Goal: Task Accomplishment & Management: Manage account settings

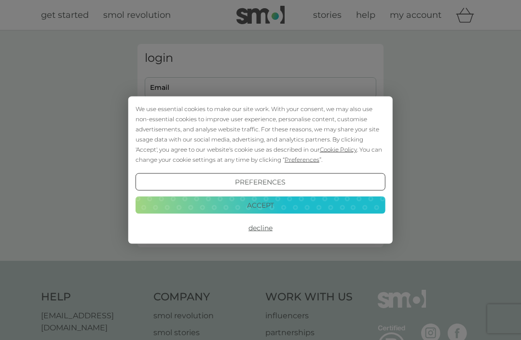
click at [338, 202] on button "Accept" at bounding box center [261, 204] width 250 height 17
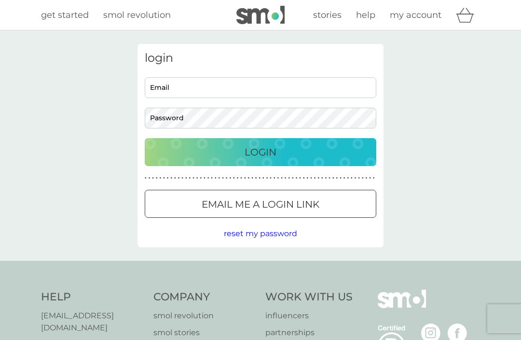
click at [328, 84] on input "Email" at bounding box center [260, 87] width 231 height 21
type input "[EMAIL_ADDRESS][PERSON_NAME][DOMAIN_NAME]"
click at [260, 151] on button "Login" at bounding box center [260, 152] width 231 height 28
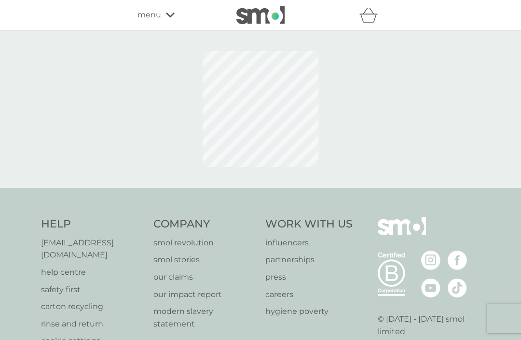
click at [166, 14] on icon at bounding box center [170, 15] width 9 height 6
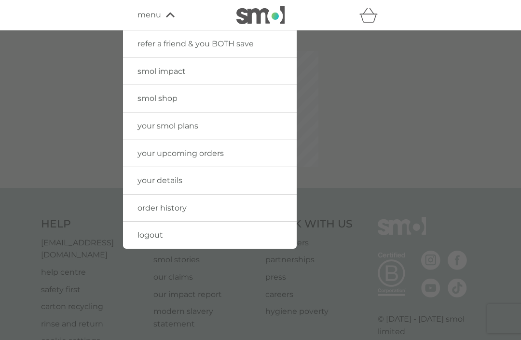
click at [147, 150] on span "your upcoming orders" at bounding box center [180, 153] width 86 height 9
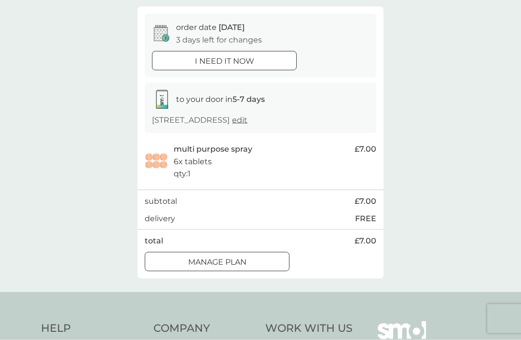
scroll to position [83, 0]
click at [179, 268] on div "Manage plan" at bounding box center [217, 261] width 144 height 13
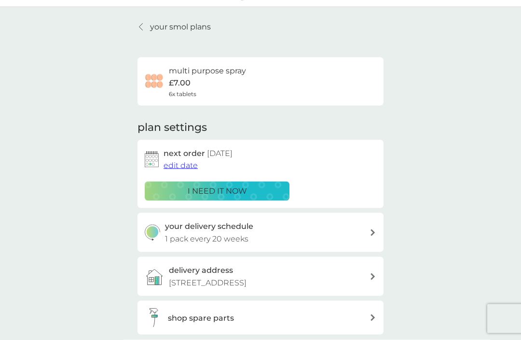
scroll to position [24, 0]
click at [370, 225] on div "your delivery schedule 1 pack every 20 weeks" at bounding box center [260, 231] width 246 height 39
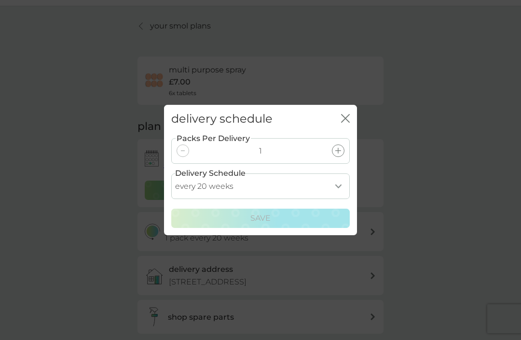
click at [340, 196] on select "every 1 week every 2 weeks every 3 weeks every 4 weeks every 5 weeks every 6 we…" at bounding box center [260, 186] width 178 height 26
select select "245"
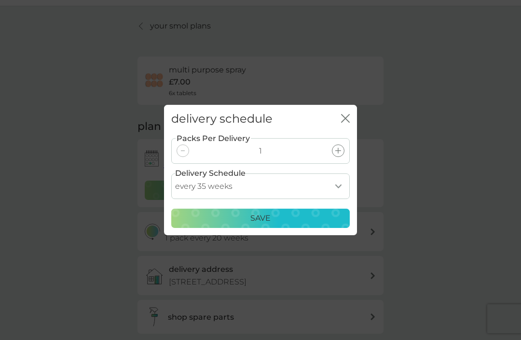
click at [332, 224] on div "Save" at bounding box center [260, 218] width 166 height 13
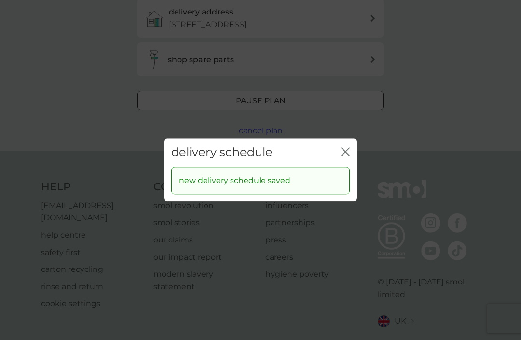
scroll to position [285, 0]
click at [343, 156] on icon "close" at bounding box center [345, 151] width 9 height 9
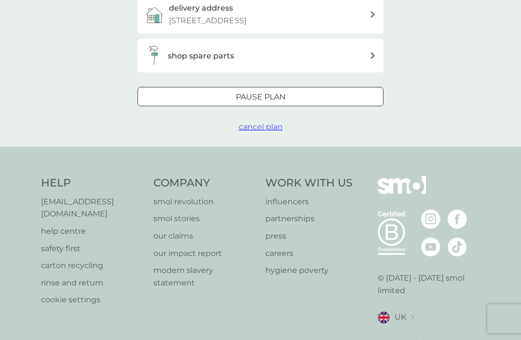
click at [237, 100] on p "Pause plan" at bounding box center [261, 97] width 50 height 13
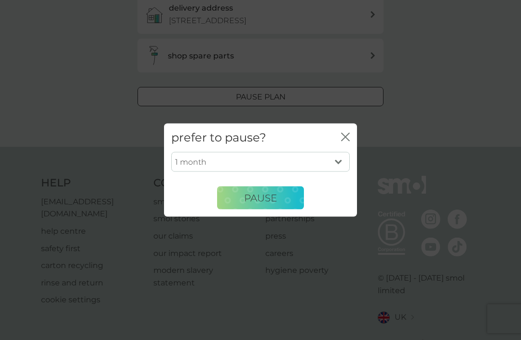
click at [60, 131] on div "prefer to pause? close 1 month 2 months 3 months 4 months 5 months 6 months Pau…" at bounding box center [260, 170] width 521 height 340
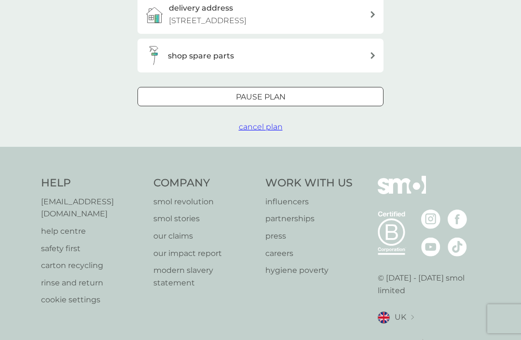
click at [258, 131] on span "cancel plan" at bounding box center [261, 126] width 44 height 9
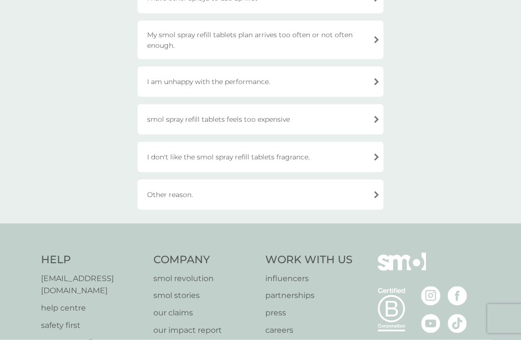
scroll to position [169, 0]
click at [380, 194] on div "Other reason." at bounding box center [260, 194] width 246 height 30
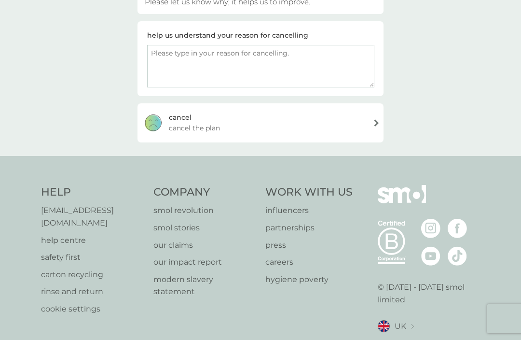
click at [177, 65] on textarea at bounding box center [260, 66] width 227 height 42
type textarea "I don’t use sprays that often"
click at [380, 123] on div "cancel cancel the plan" at bounding box center [260, 122] width 246 height 39
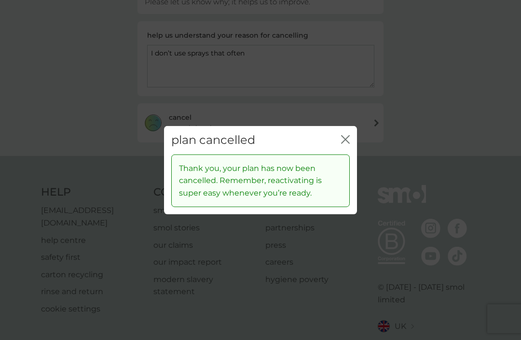
click at [26, 331] on div "plan cancelled close Thank you, your plan has now been cancelled. Remember, rea…" at bounding box center [260, 170] width 521 height 340
